Goal: Contribute content: Add original content to the website for others to see

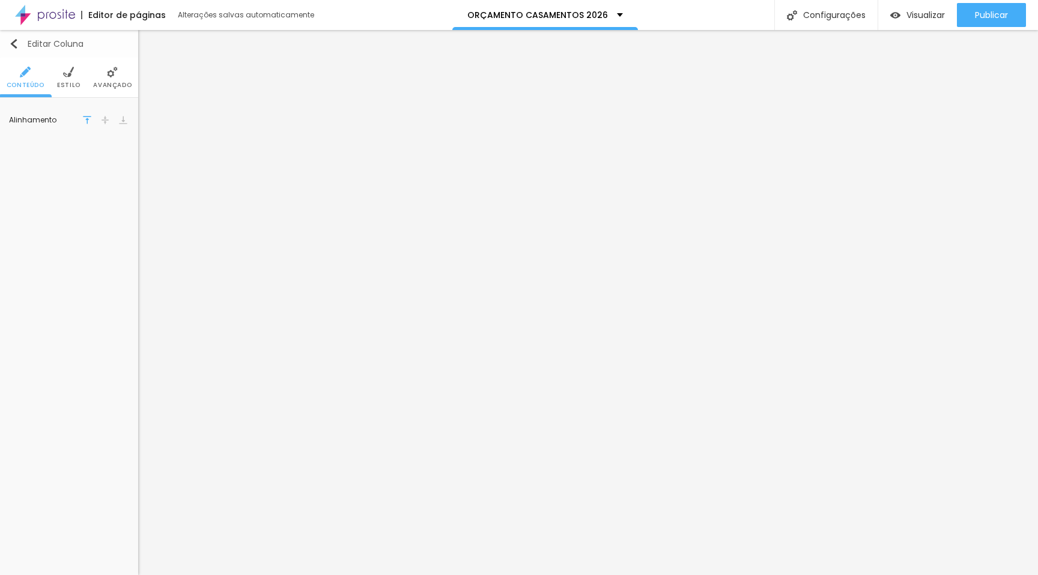
click at [9, 46] on img "button" at bounding box center [14, 44] width 10 height 10
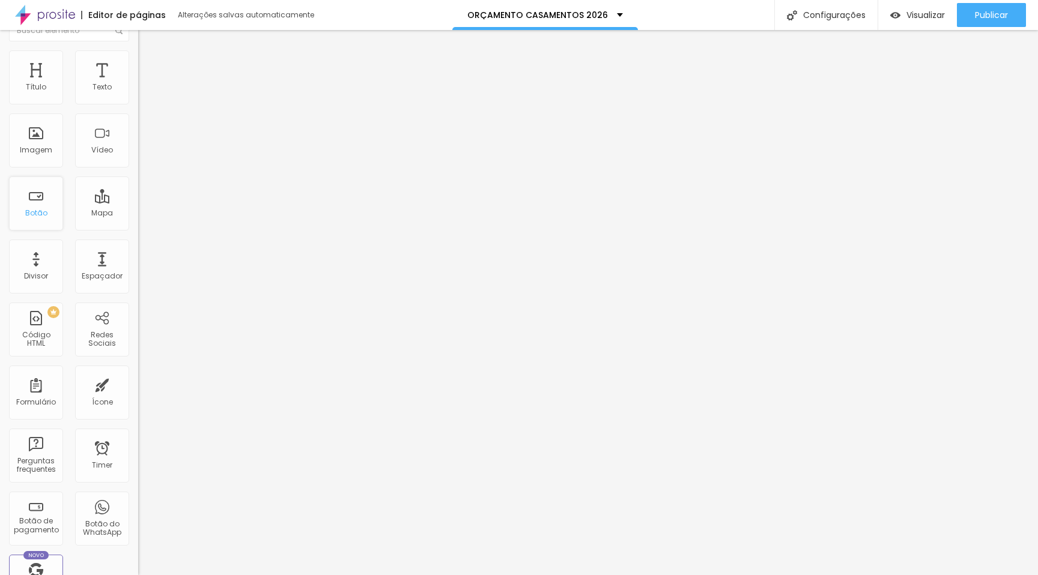
scroll to position [14, 0]
click at [38, 147] on div "Imagem" at bounding box center [36, 145] width 54 height 54
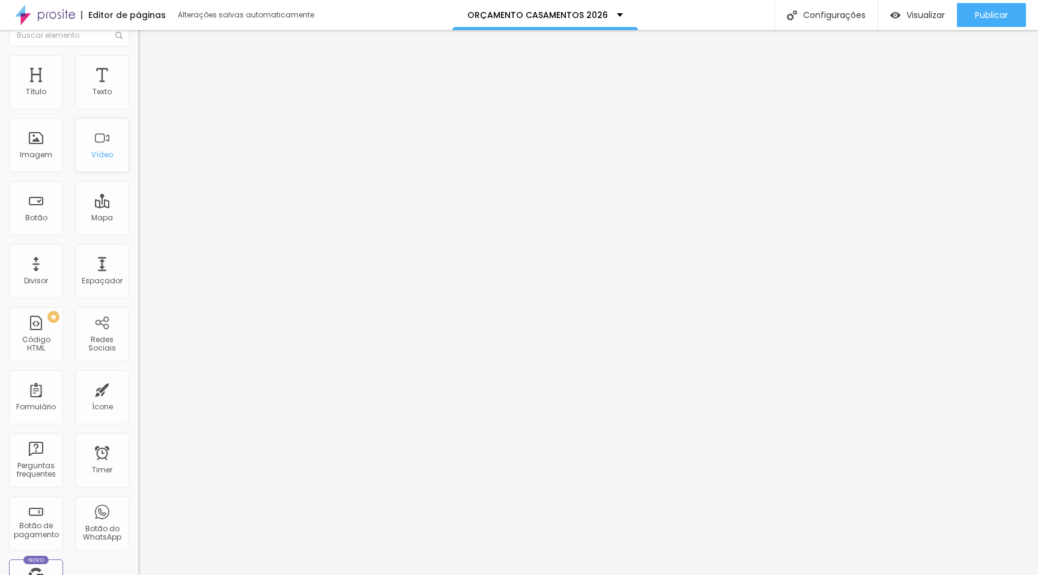
scroll to position [0, 0]
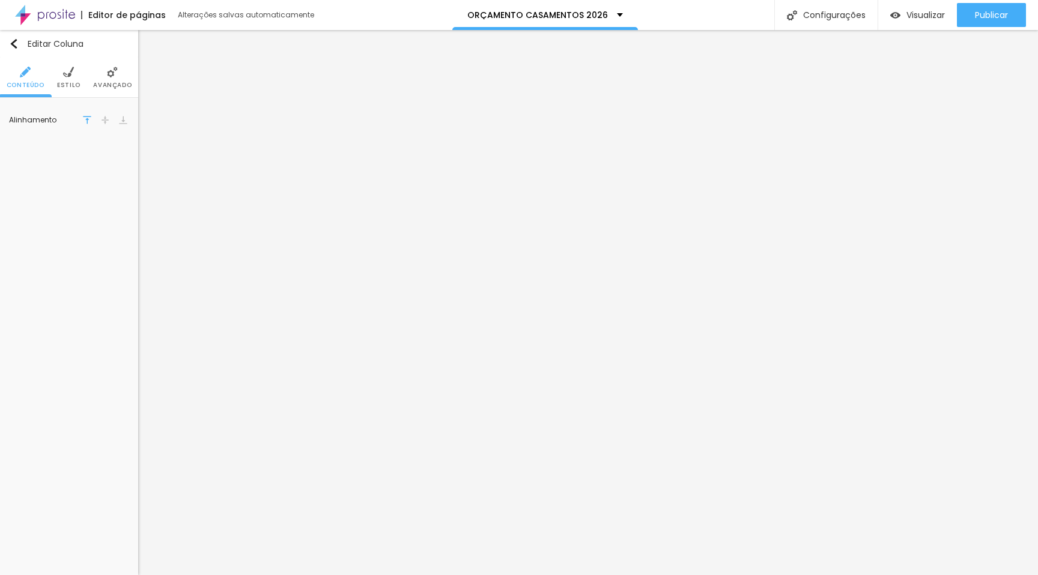
click at [23, 68] on img at bounding box center [25, 72] width 11 height 11
click at [14, 32] on button "Editar Coluna" at bounding box center [69, 44] width 138 height 28
click at [61, 116] on span "Trocar imagem" at bounding box center [41, 111] width 65 height 10
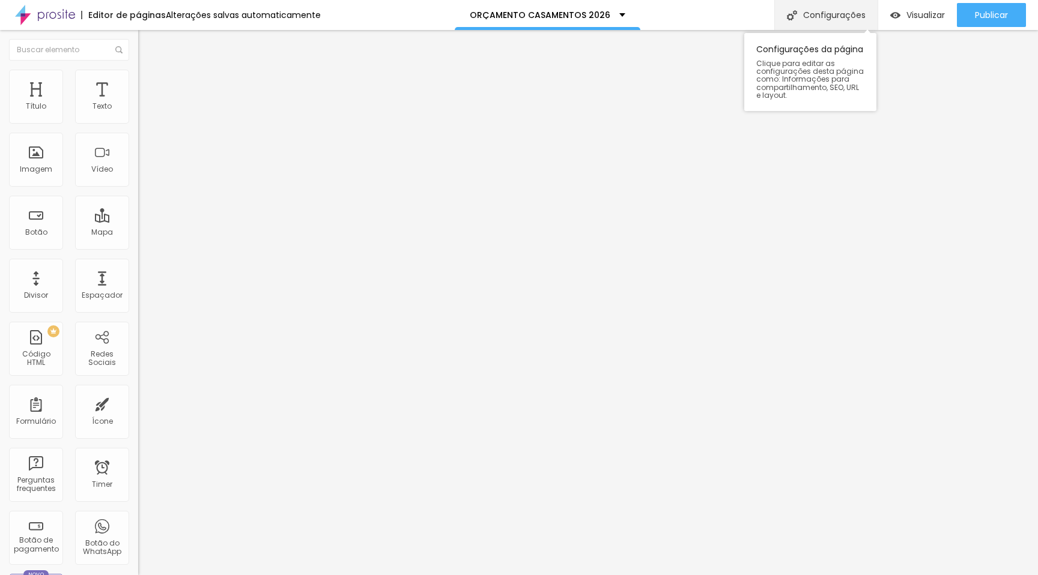
click at [797, 12] on div "Configurações" at bounding box center [825, 15] width 103 height 30
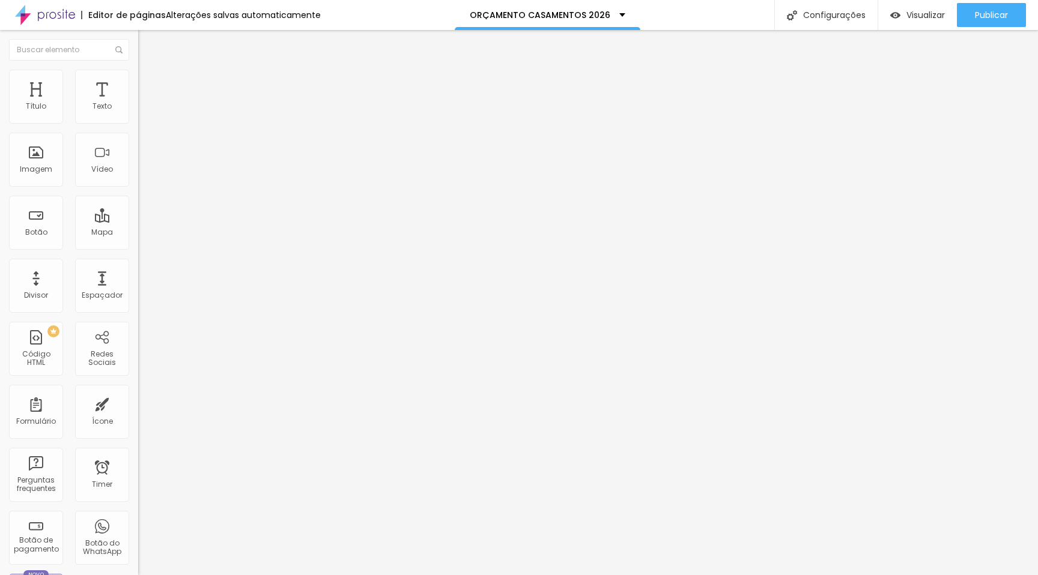
click at [147, 46] on img "button" at bounding box center [152, 44] width 10 height 10
click at [31, 171] on div "Imagem" at bounding box center [36, 169] width 32 height 8
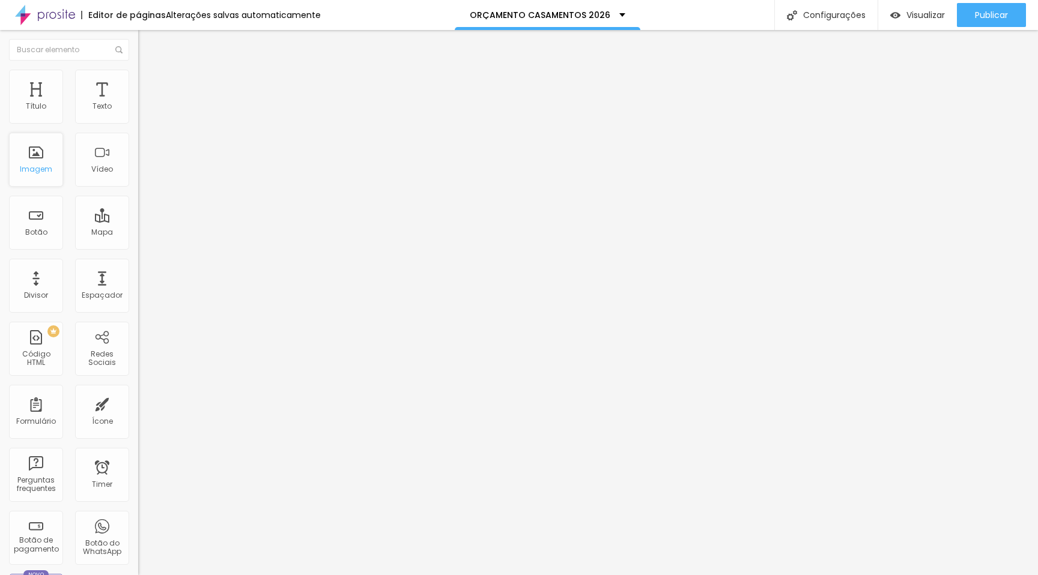
click at [31, 171] on div "Imagem" at bounding box center [36, 169] width 32 height 8
click at [38, 167] on div "Imagem" at bounding box center [36, 169] width 32 height 8
click at [138, 103] on span "Adicionar imagem" at bounding box center [176, 98] width 77 height 10
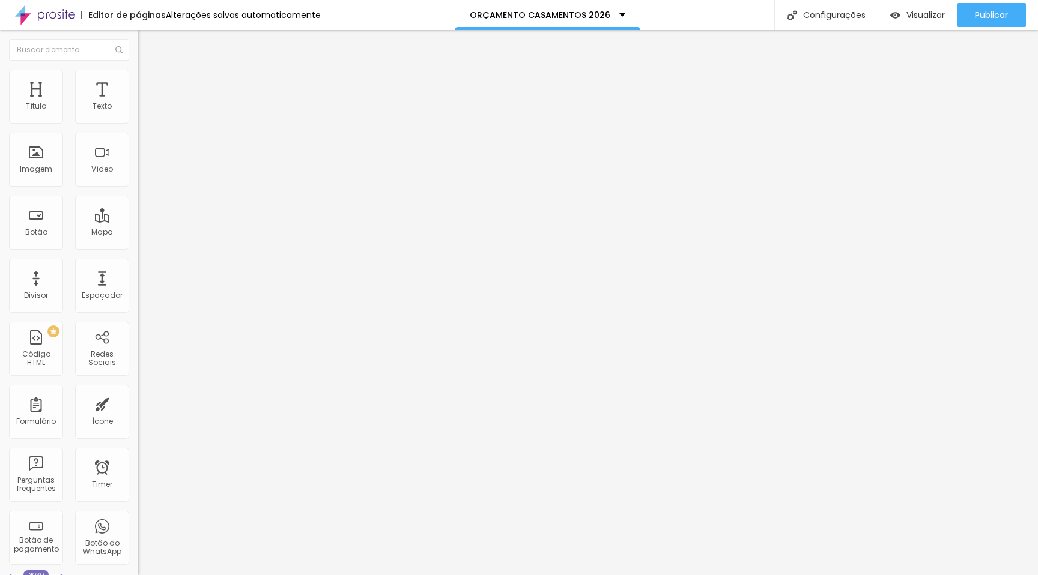
click at [984, 16] on span "Publicar" at bounding box center [991, 15] width 33 height 10
click at [913, 16] on span "Visualizar" at bounding box center [914, 15] width 38 height 10
click at [138, 41] on button "Editar Coluna" at bounding box center [207, 44] width 138 height 28
click at [138, 68] on img at bounding box center [143, 63] width 11 height 11
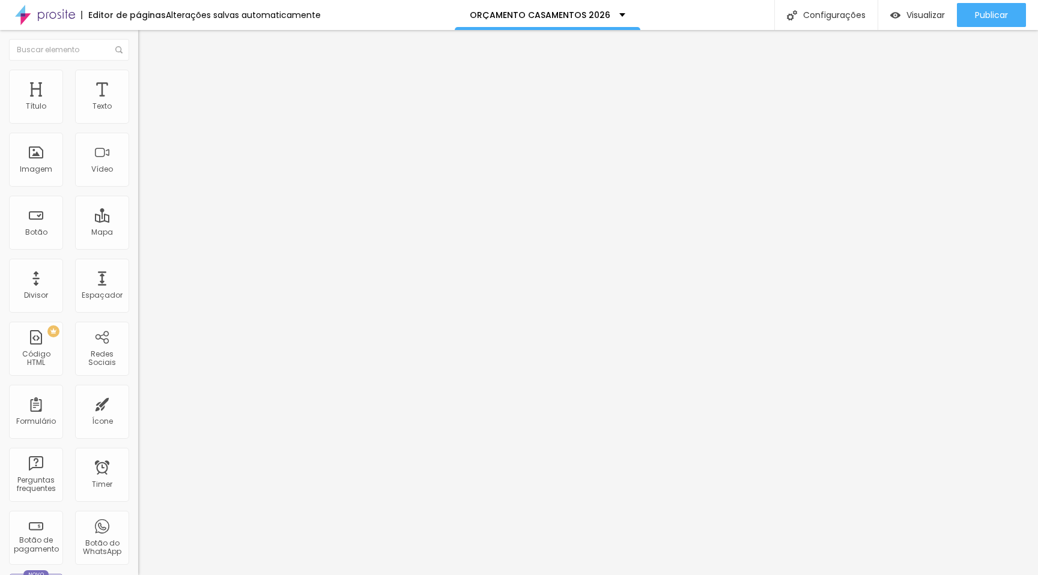
click at [138, 78] on li "Estilo" at bounding box center [207, 76] width 138 height 12
click at [138, 82] on li "Avançado" at bounding box center [207, 88] width 138 height 12
click at [138, 68] on img at bounding box center [143, 63] width 11 height 11
click at [147, 43] on img "button" at bounding box center [152, 44] width 10 height 10
